Goal: Task Accomplishment & Management: Manage account settings

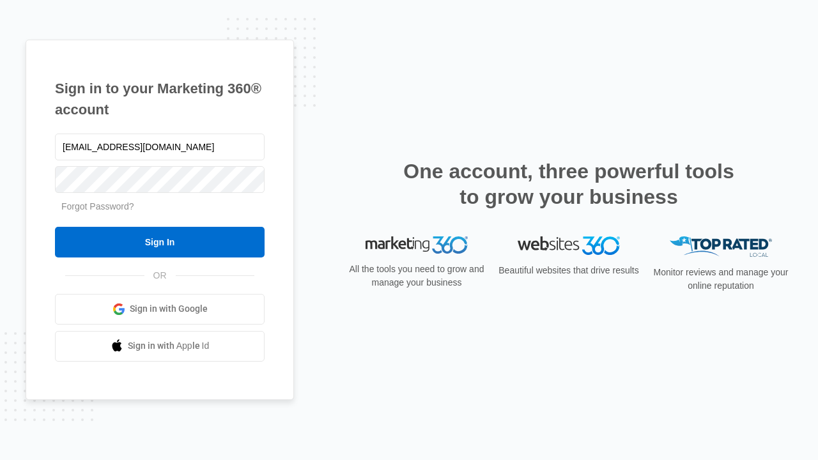
type input "dankie614@gmail.com"
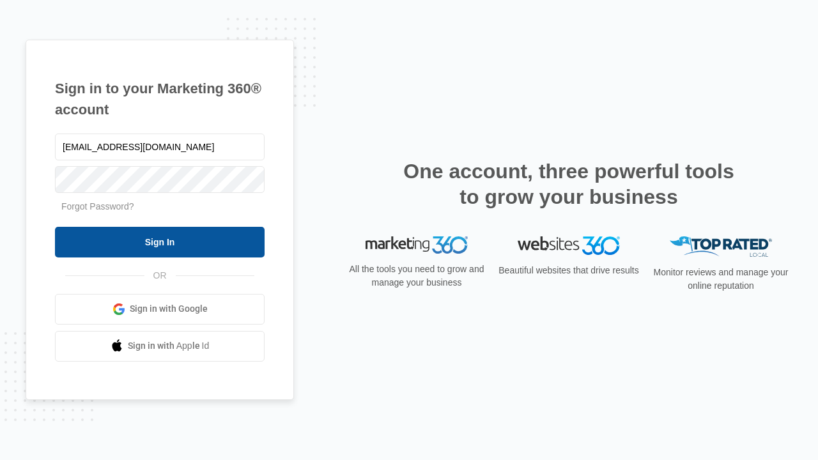
click at [160, 242] on input "Sign In" at bounding box center [160, 242] width 210 height 31
